Goal: Task Accomplishment & Management: Use online tool/utility

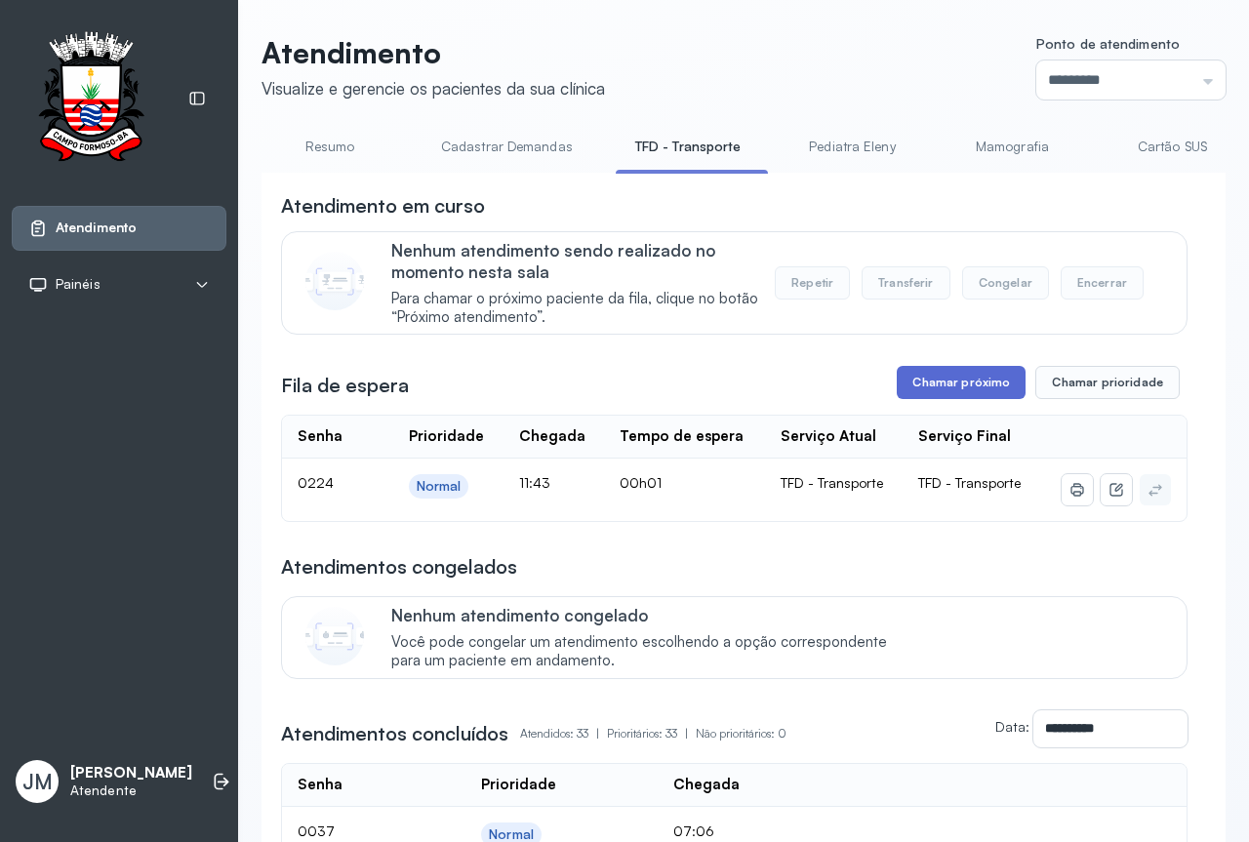
click at [941, 372] on button "Chamar próximo" at bounding box center [961, 382] width 129 height 33
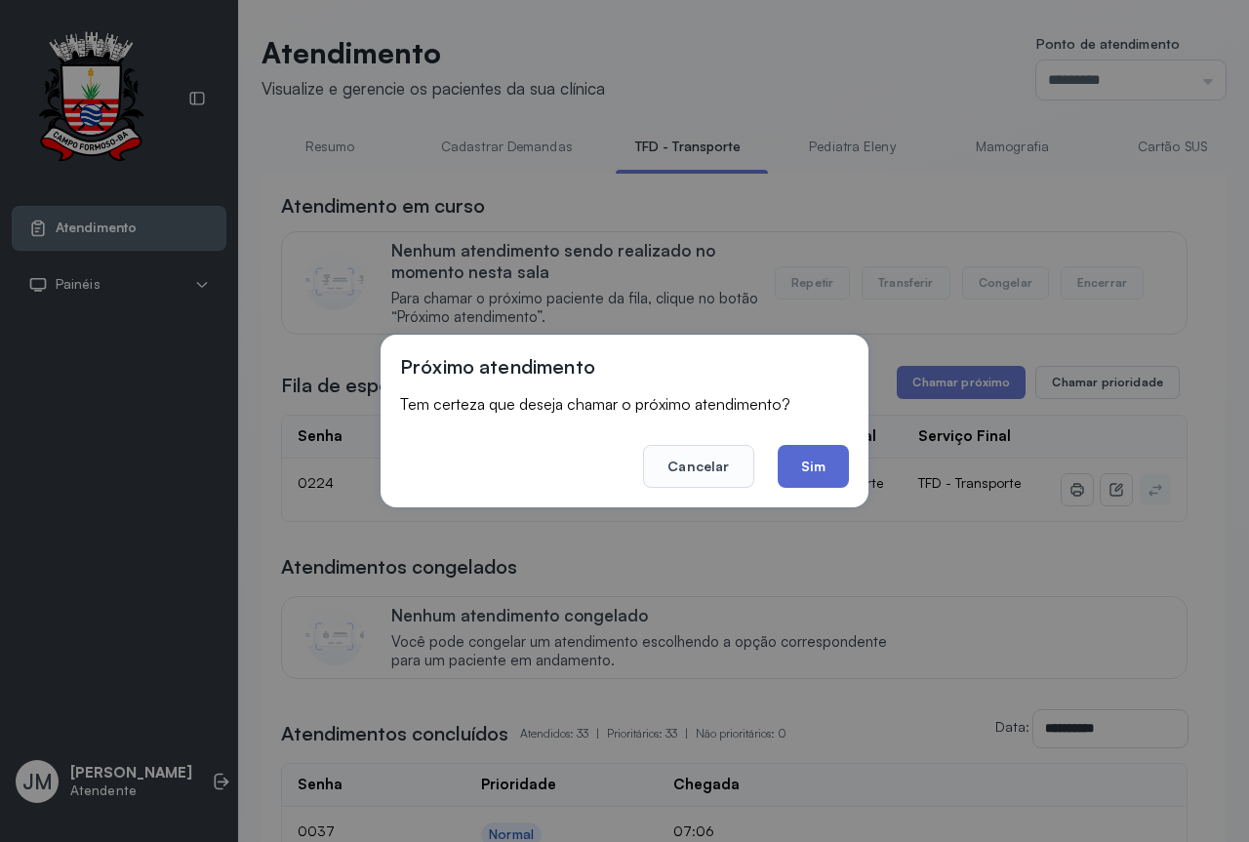
click at [813, 449] on button "Sim" at bounding box center [813, 466] width 71 height 43
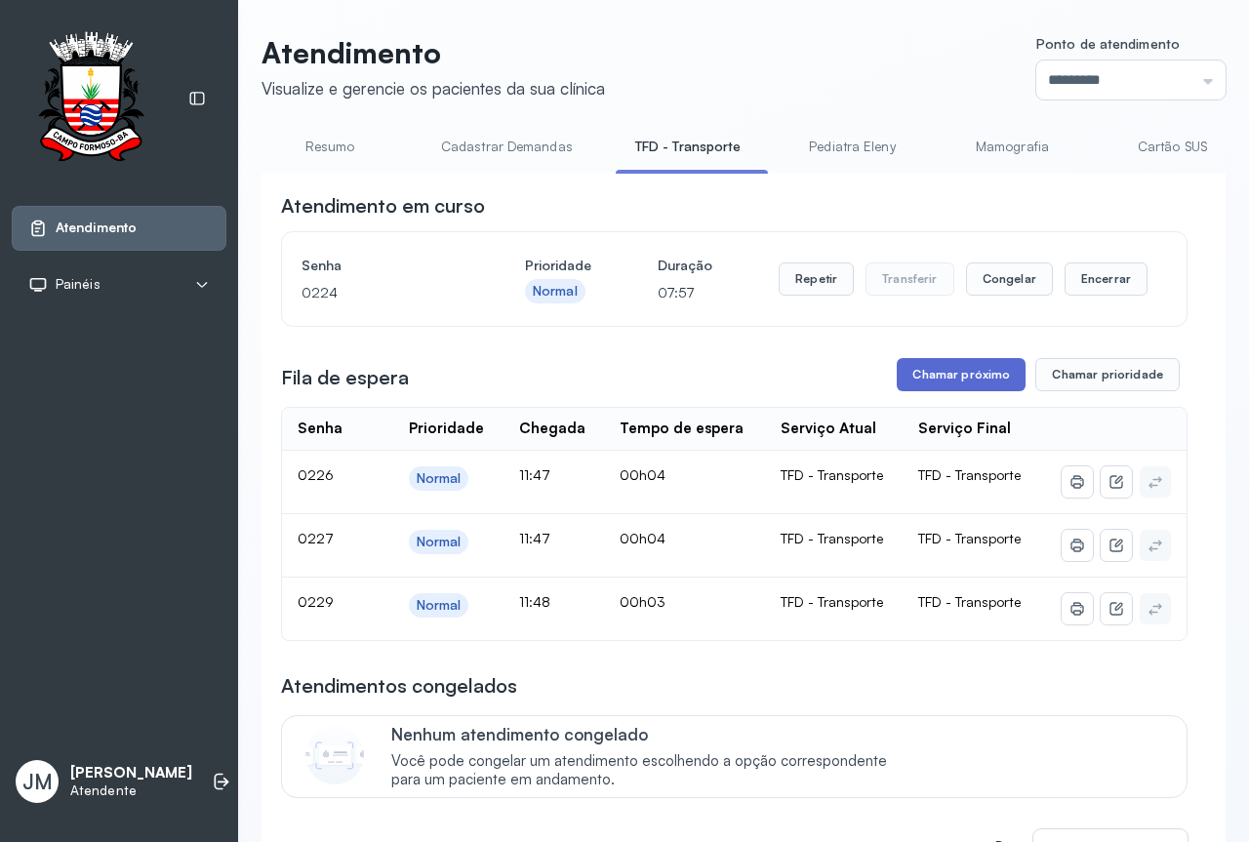
click at [981, 377] on button "Chamar próximo" at bounding box center [961, 374] width 129 height 33
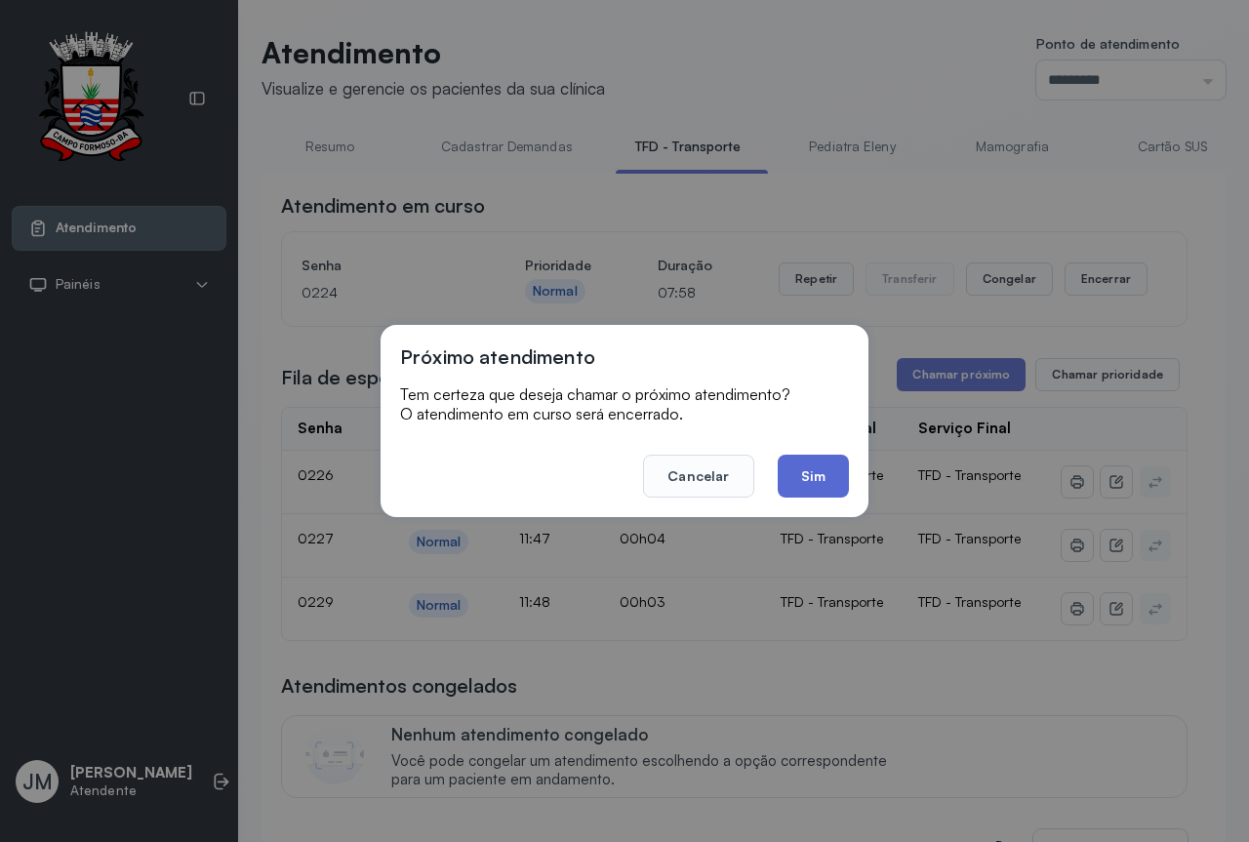
click at [821, 468] on button "Sim" at bounding box center [813, 476] width 71 height 43
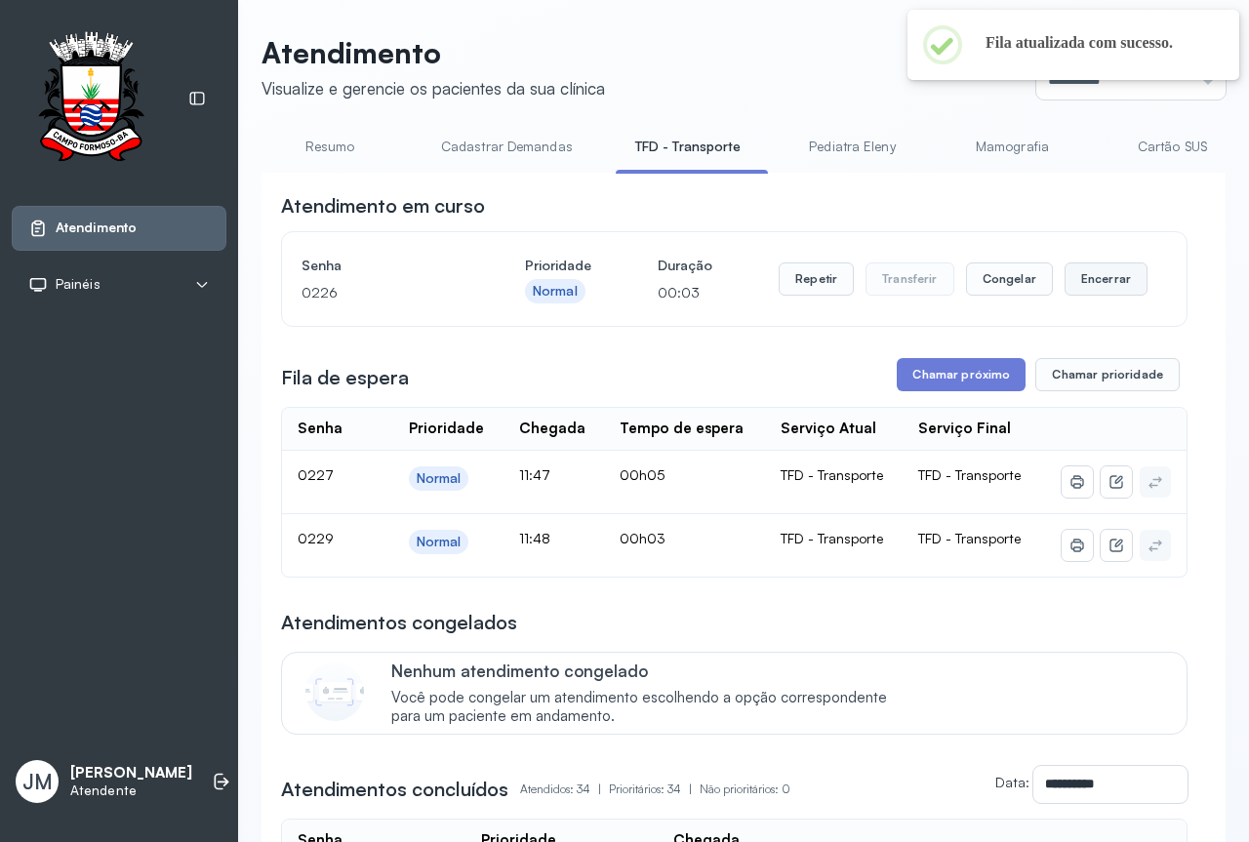
click at [1095, 276] on button "Encerrar" at bounding box center [1106, 279] width 83 height 33
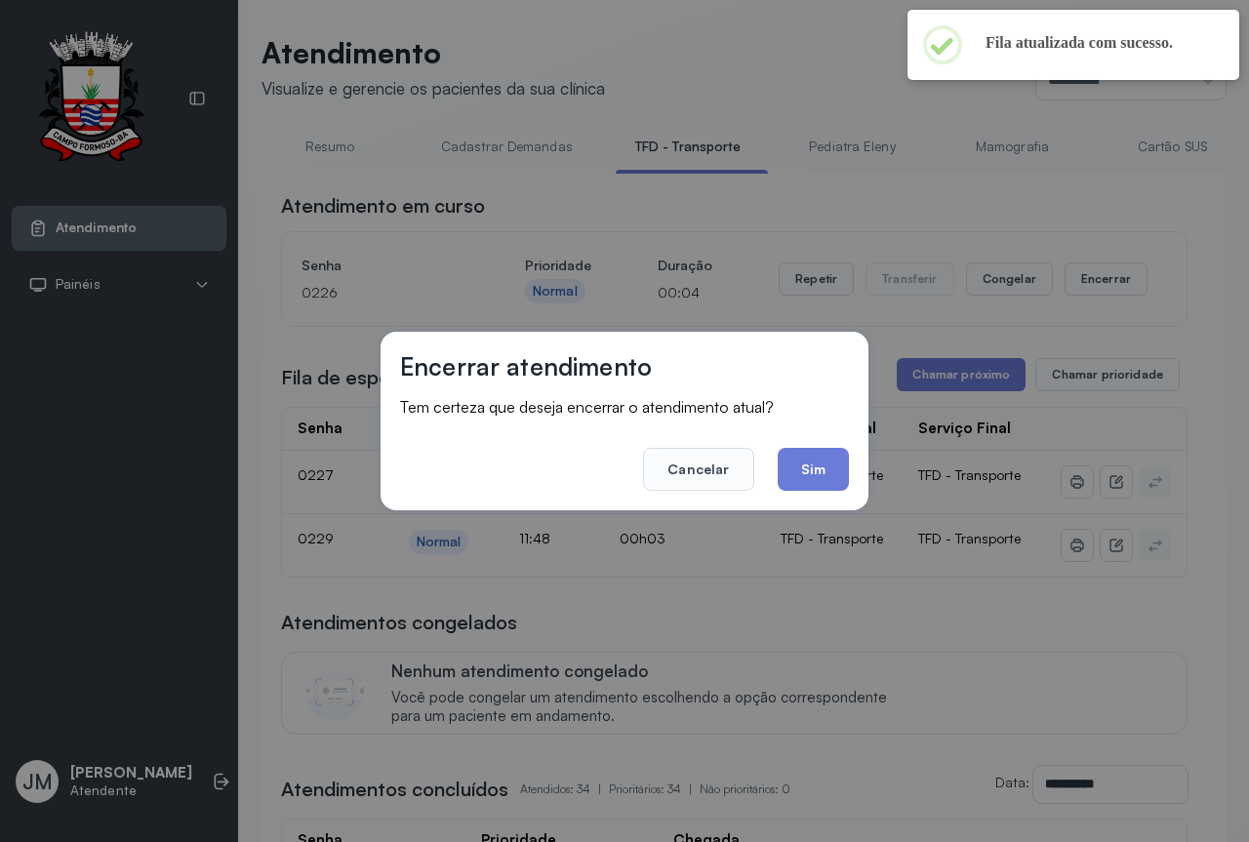
drag, startPoint x: 814, startPoint y: 464, endPoint x: 811, endPoint y: 441, distance: 22.6
click at [813, 458] on button "Sim" at bounding box center [813, 469] width 71 height 43
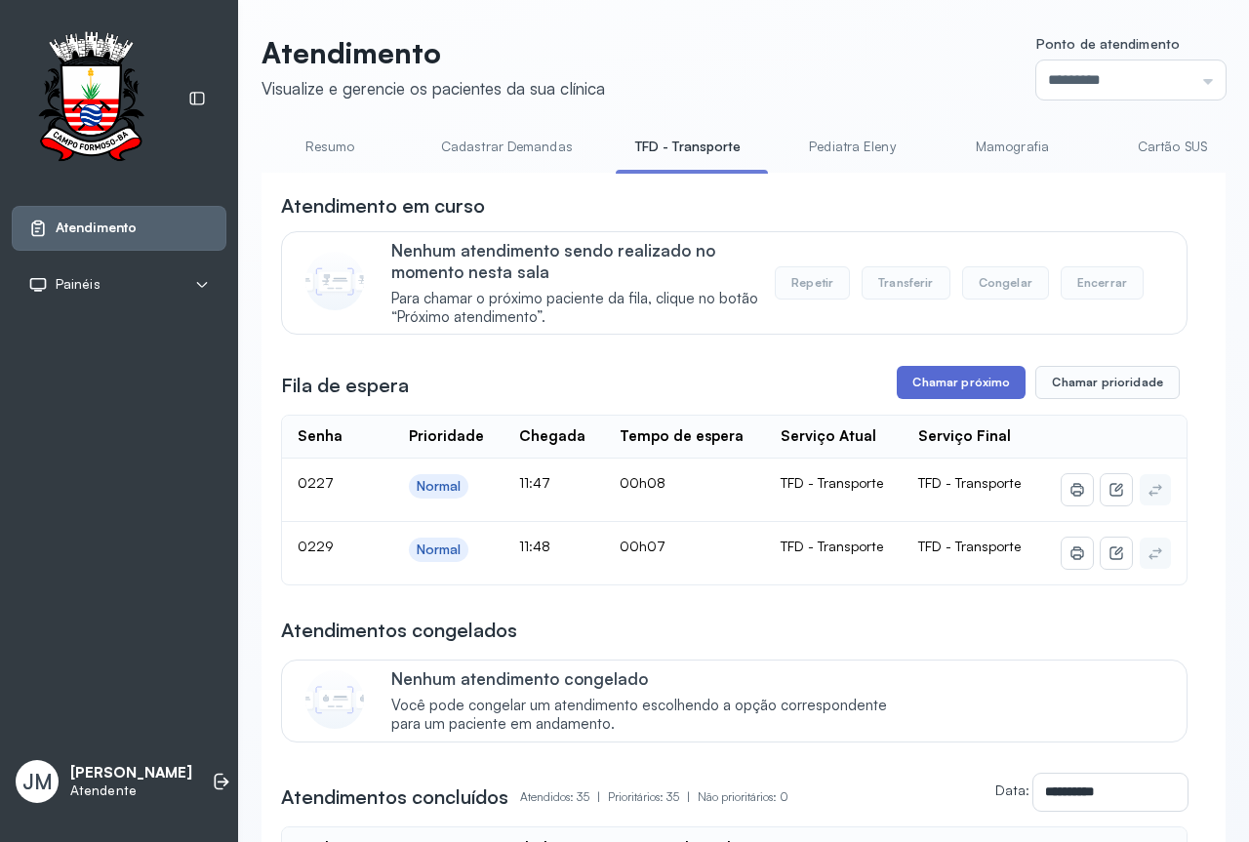
click at [956, 393] on button "Chamar próximo" at bounding box center [961, 382] width 129 height 33
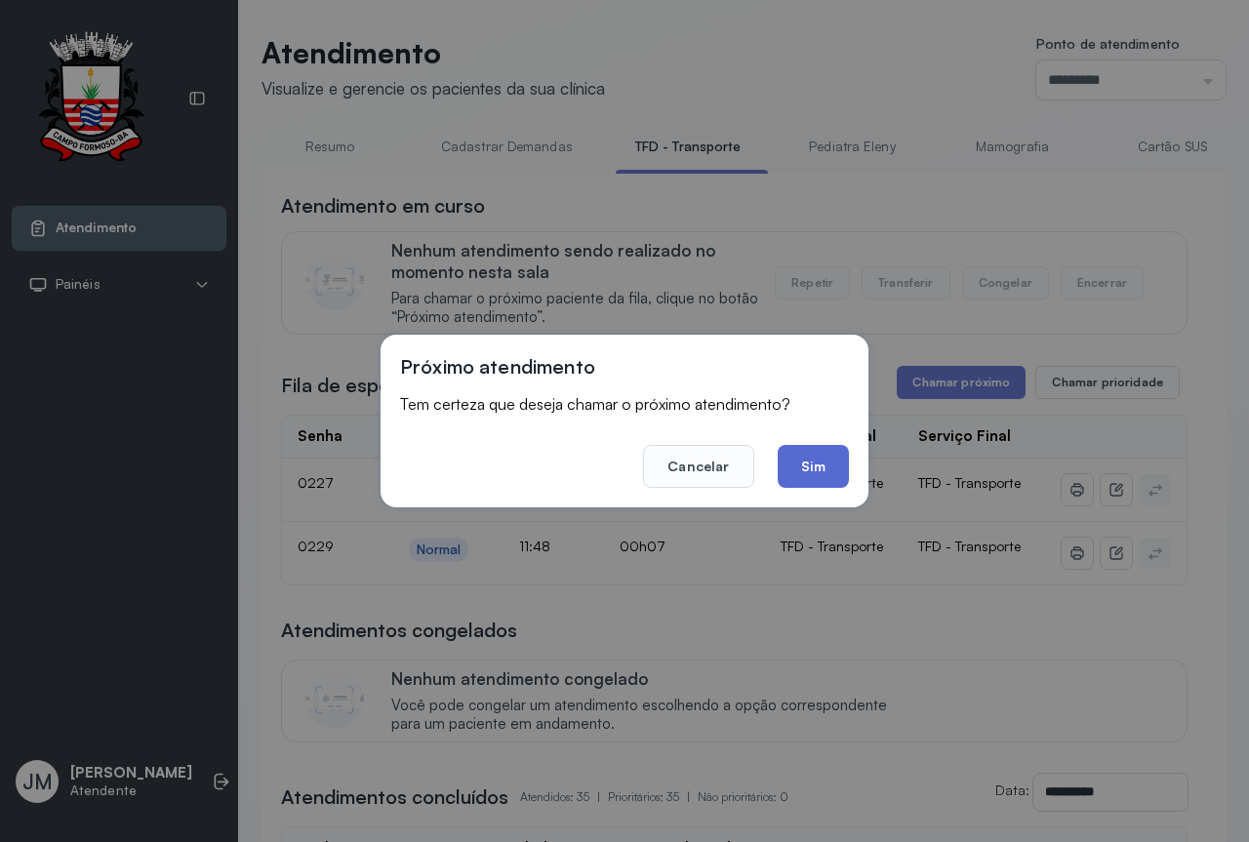
click at [806, 448] on button "Sim" at bounding box center [813, 466] width 71 height 43
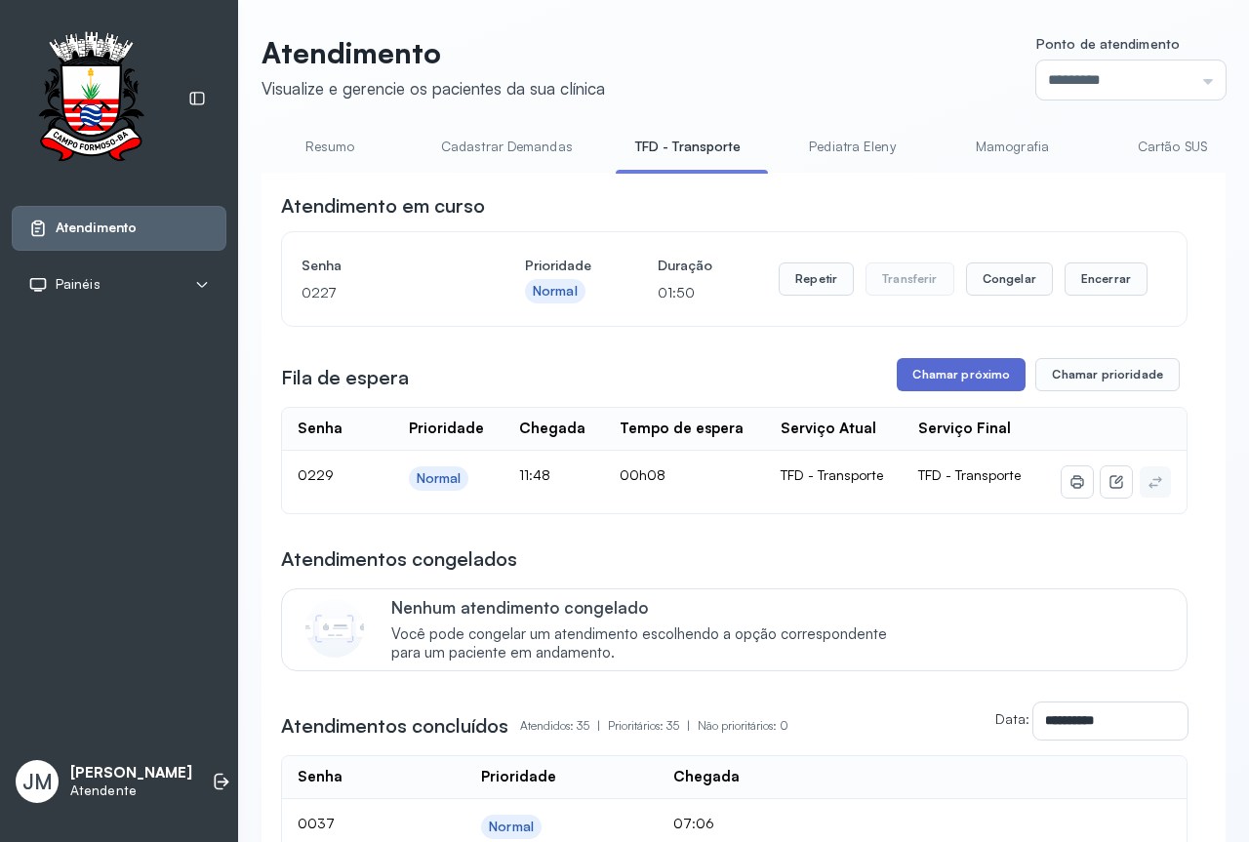
click at [962, 377] on button "Chamar próximo" at bounding box center [961, 374] width 129 height 33
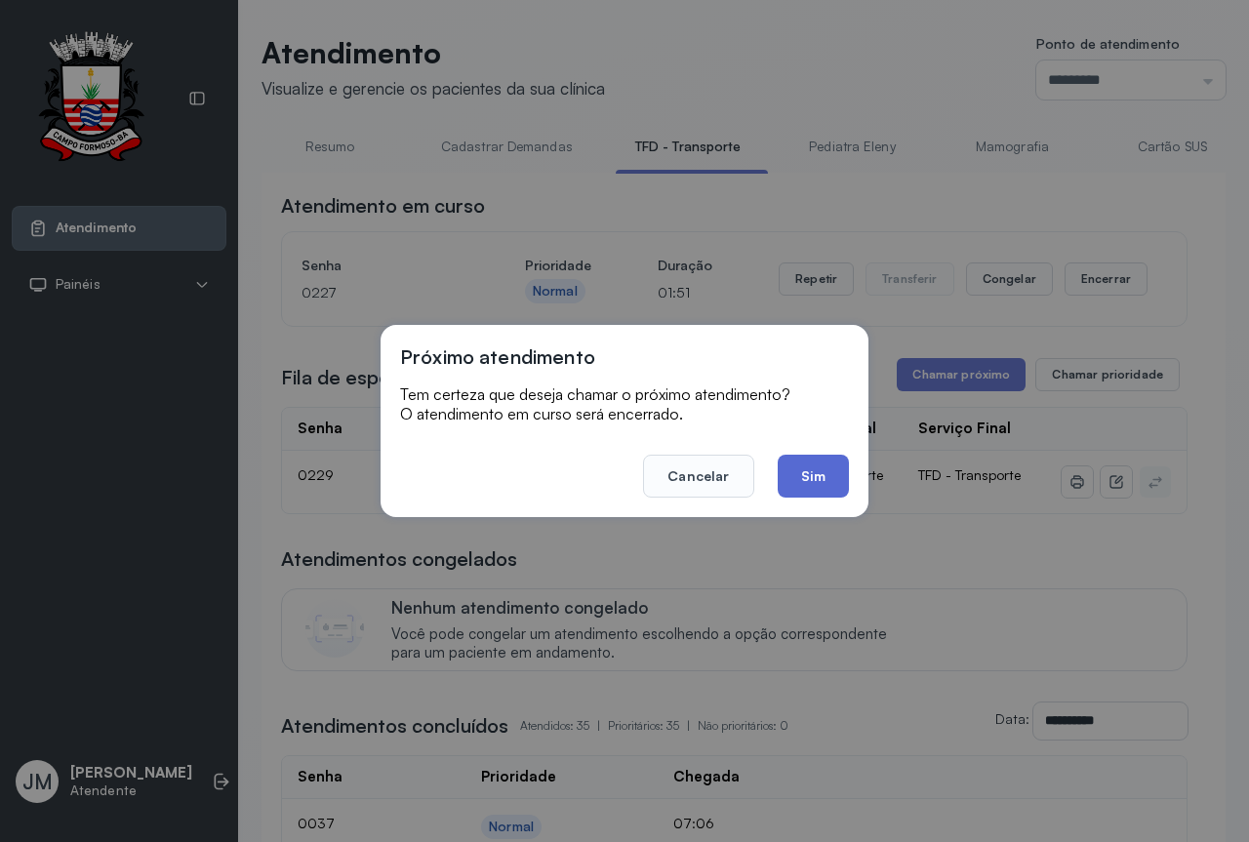
click at [815, 467] on button "Sim" at bounding box center [813, 476] width 71 height 43
